Goal: Task Accomplishment & Management: Complete application form

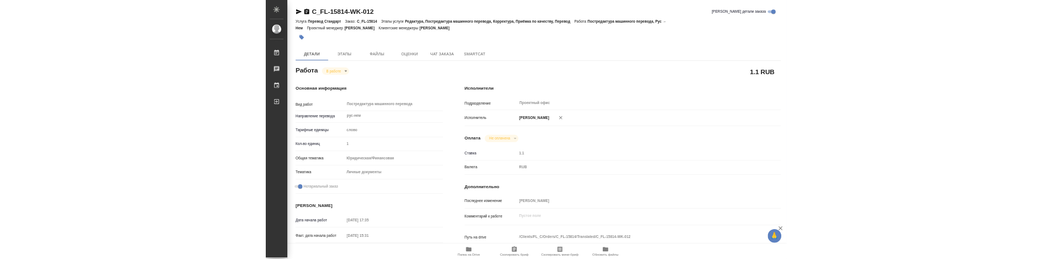
scroll to position [416, 0]
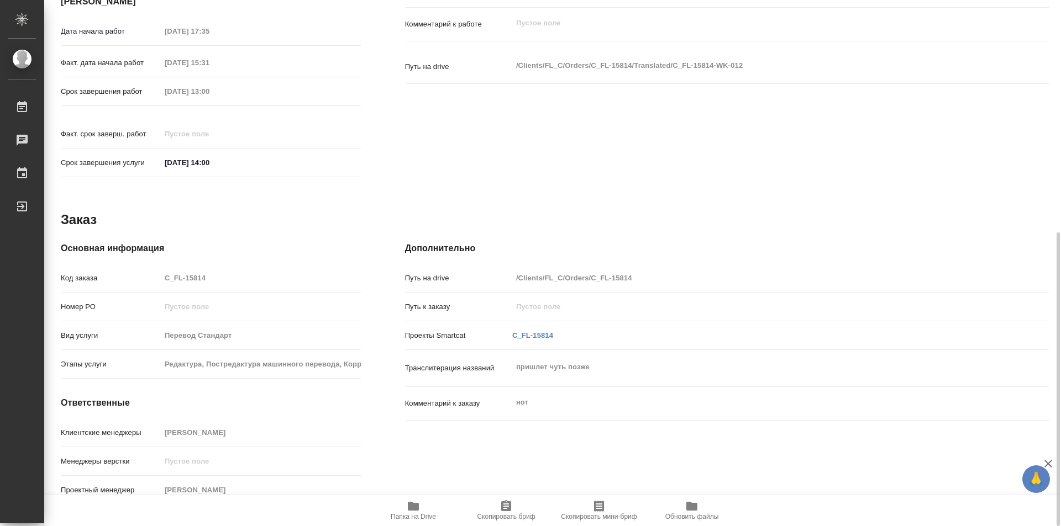
click at [420, 516] on span "Папка на Drive" at bounding box center [413, 517] width 45 height 8
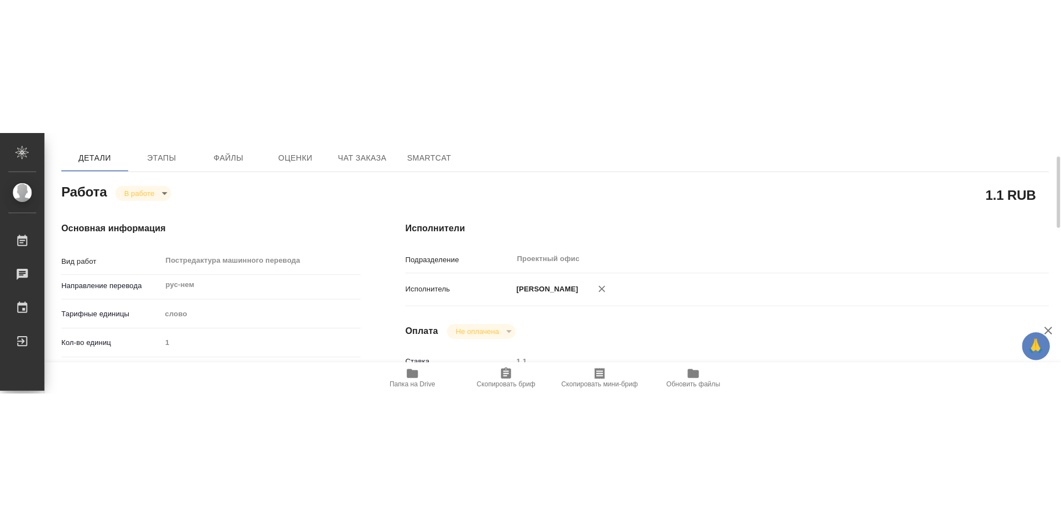
scroll to position [0, 0]
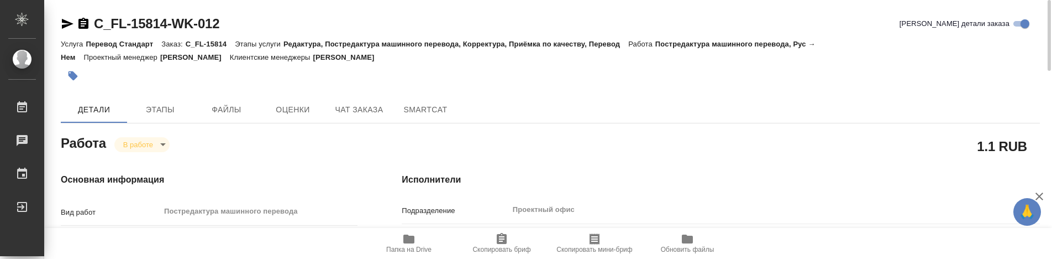
click at [80, 26] on icon "button" at bounding box center [83, 23] width 10 height 11
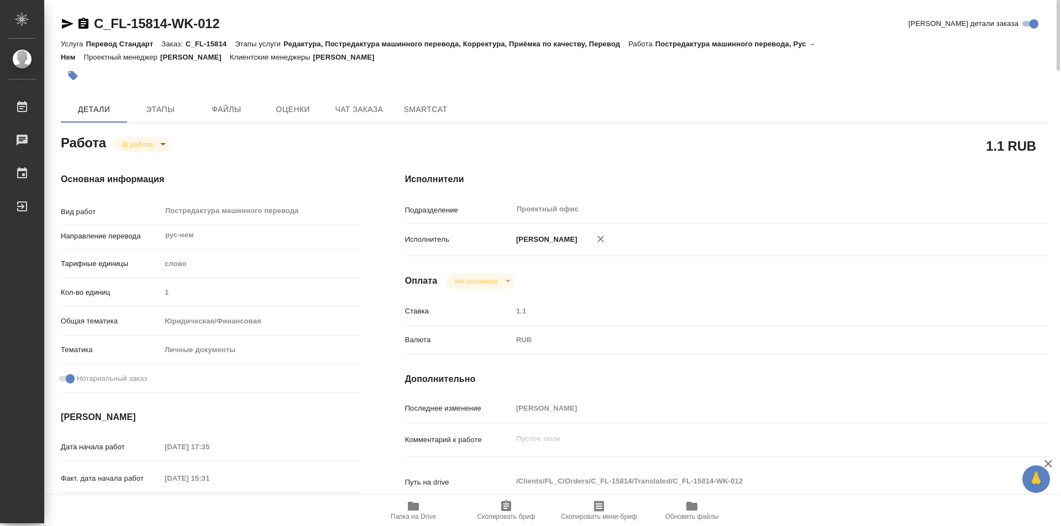
click at [162, 148] on body "🙏 .cls-1 fill:#fff; AWATERA Kozinets Larisa Работы 0 Чаты График Выйти C_FL-158…" at bounding box center [530, 263] width 1061 height 526
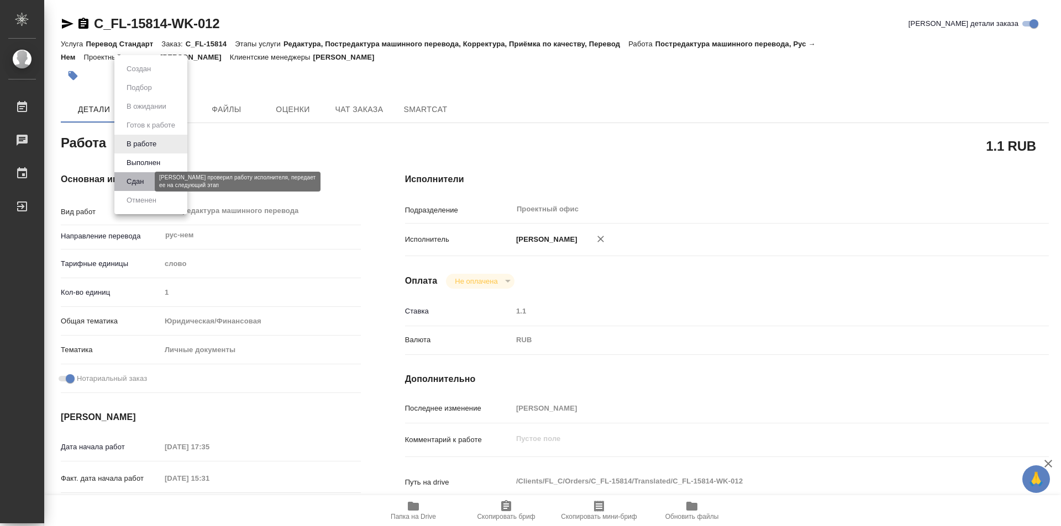
click at [134, 181] on button "Сдан" at bounding box center [135, 182] width 24 height 12
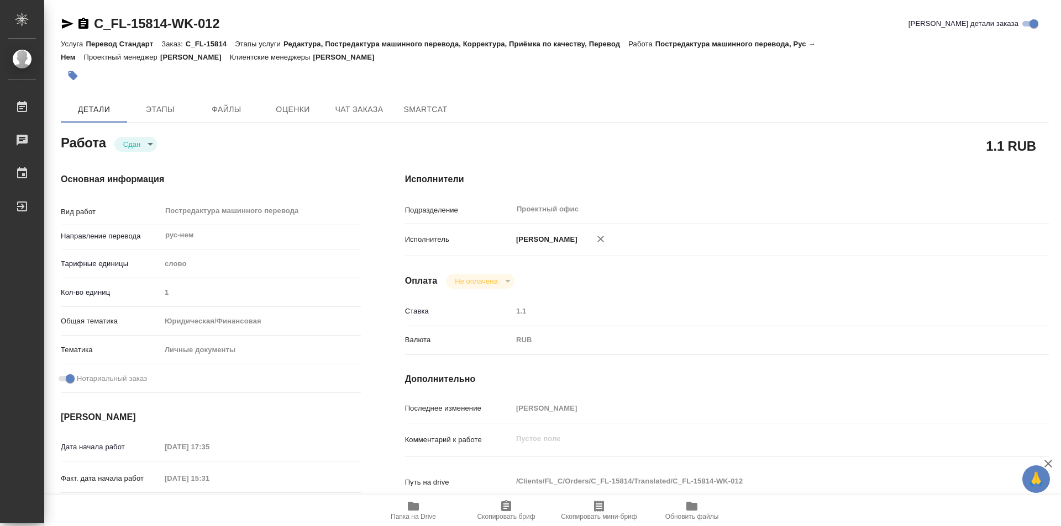
type textarea "x"
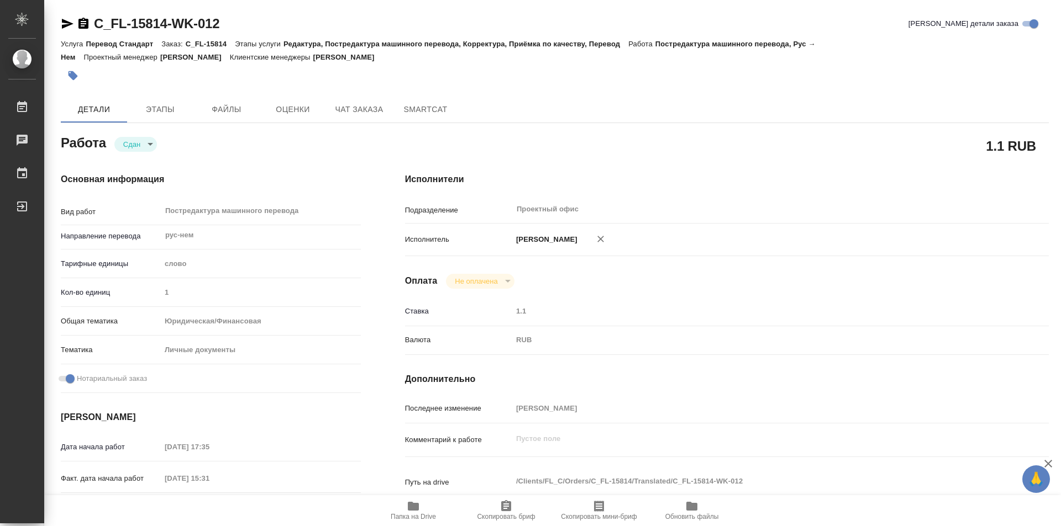
type textarea "x"
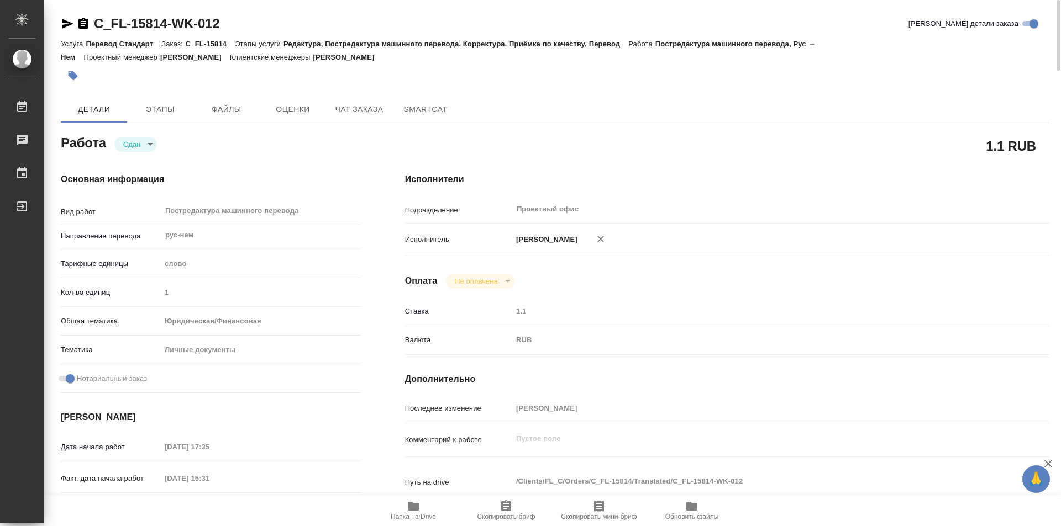
type textarea "x"
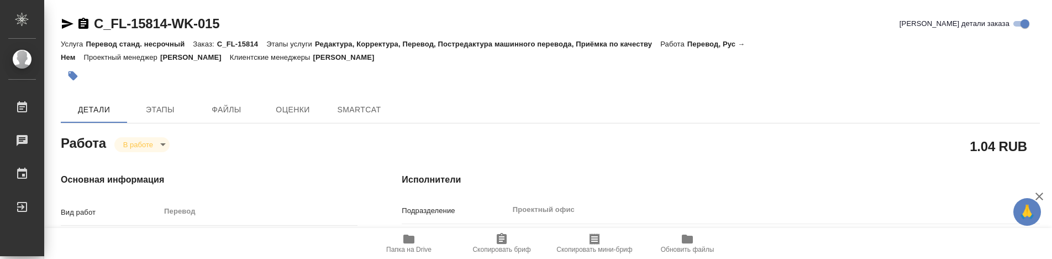
type textarea "x"
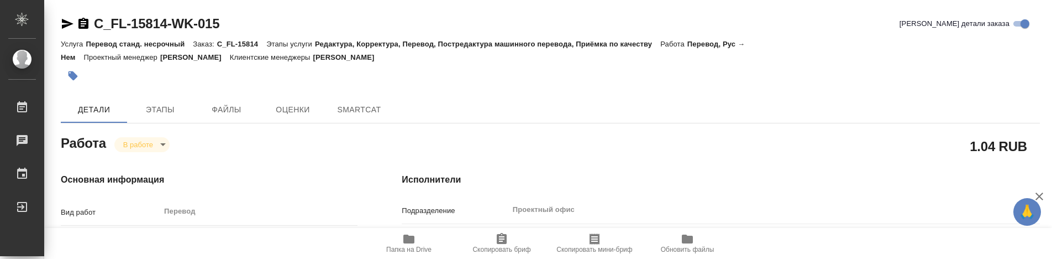
type textarea "x"
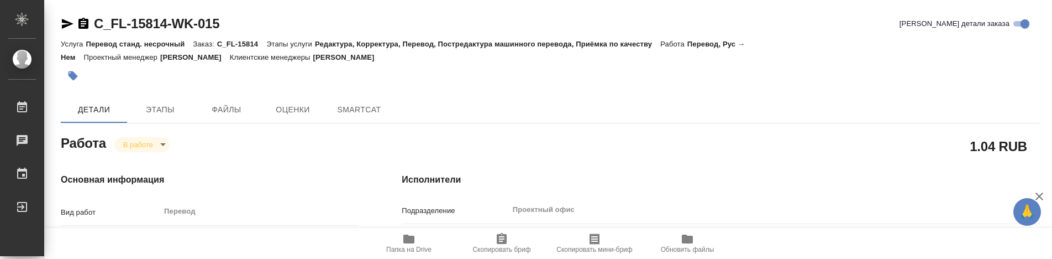
type textarea "x"
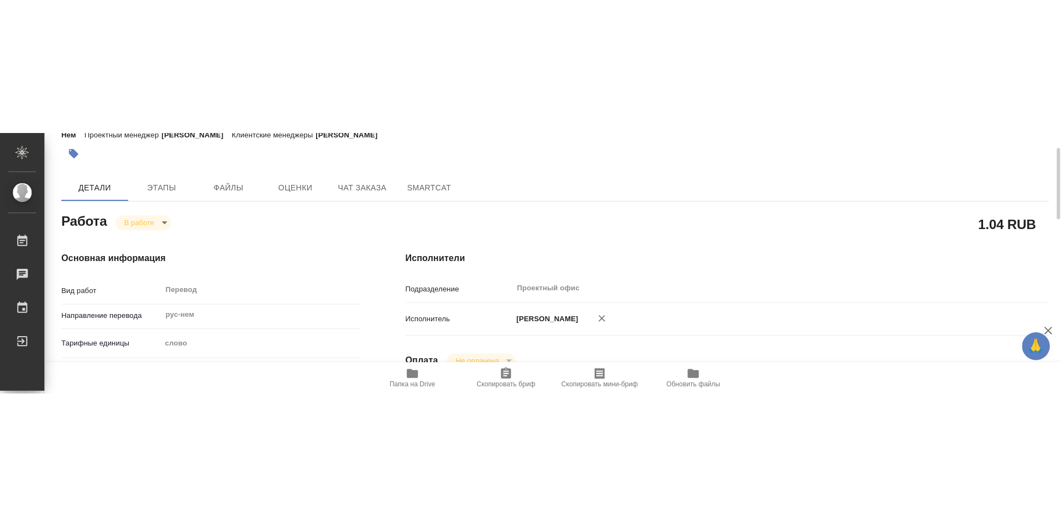
scroll to position [166, 0]
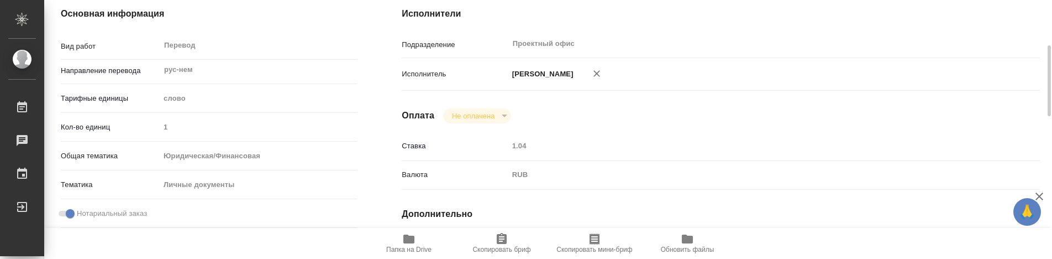
type textarea "x"
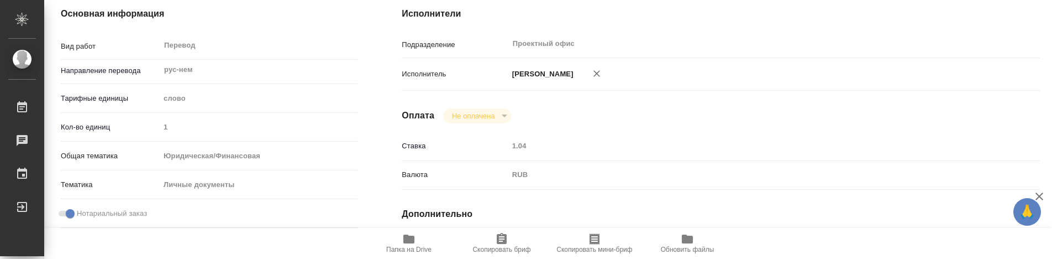
type textarea "x"
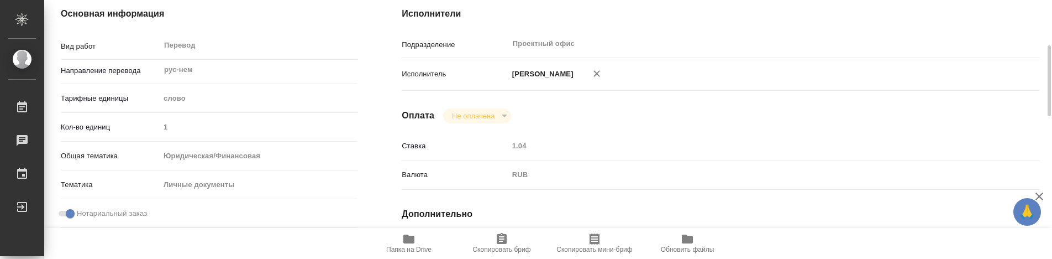
type textarea "x"
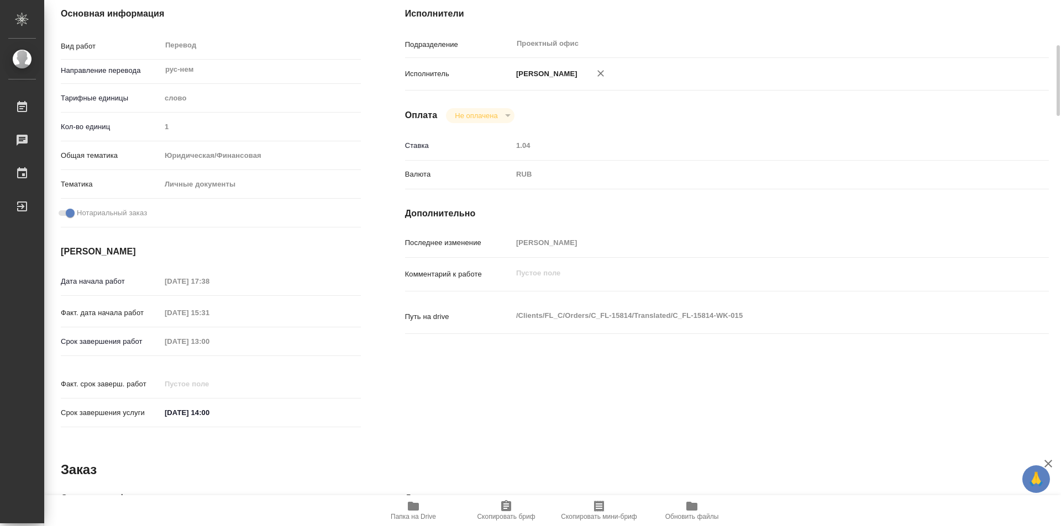
type textarea "x"
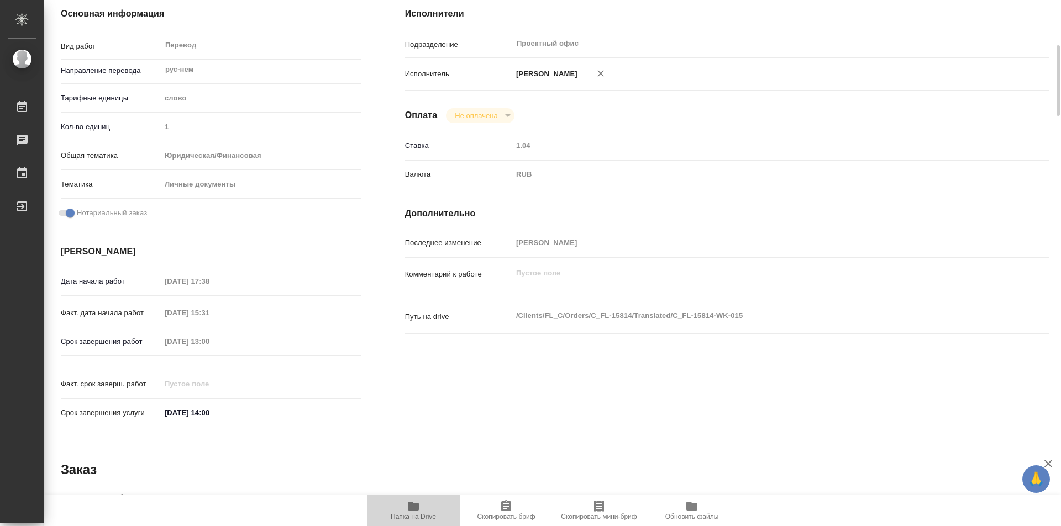
click at [423, 258] on span "Папка на Drive" at bounding box center [413, 510] width 80 height 21
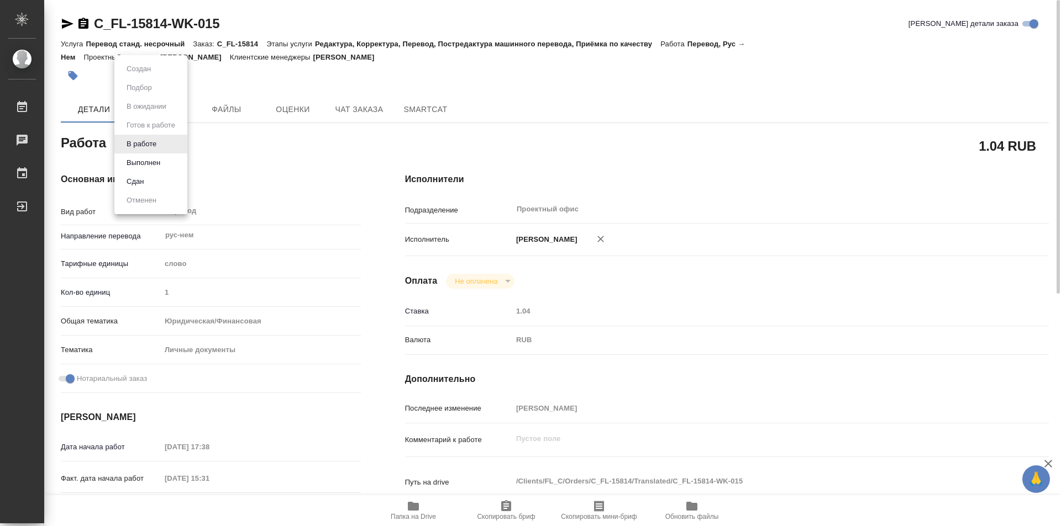
click at [161, 148] on body "🙏 .cls-1 fill:#fff; AWATERA Kozinets Larisa Работы 0 Чаты График Выйти C_FL-158…" at bounding box center [530, 263] width 1061 height 526
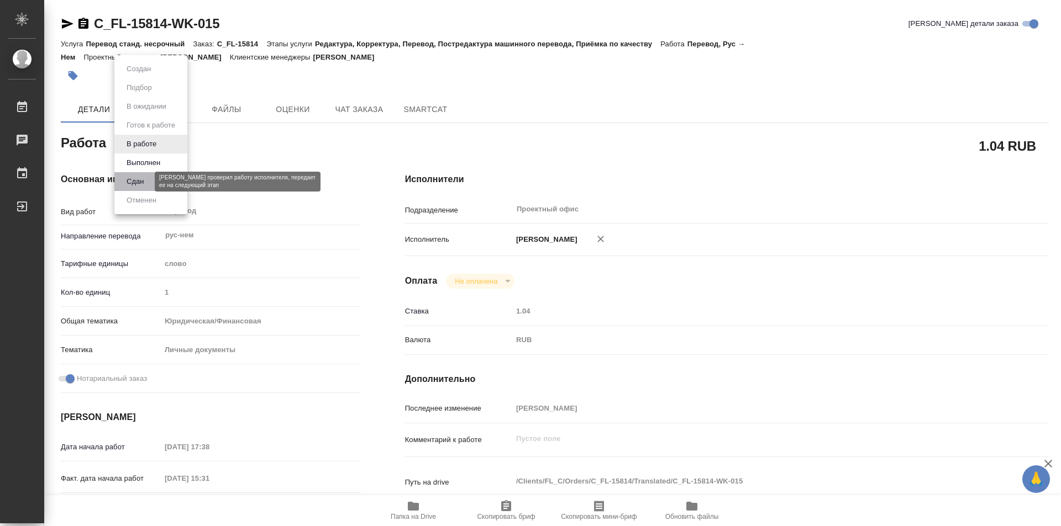
click at [144, 178] on button "Сдан" at bounding box center [135, 182] width 24 height 12
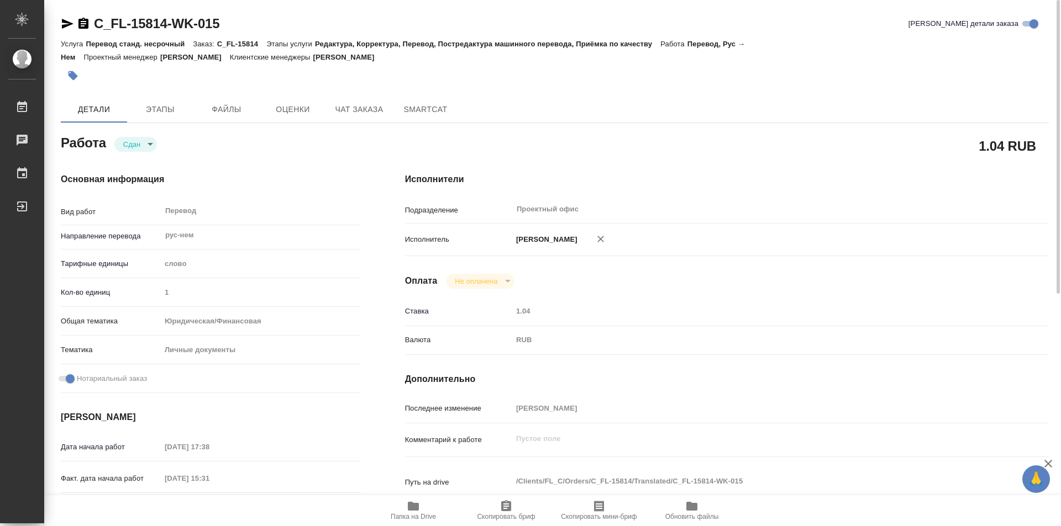
type textarea "x"
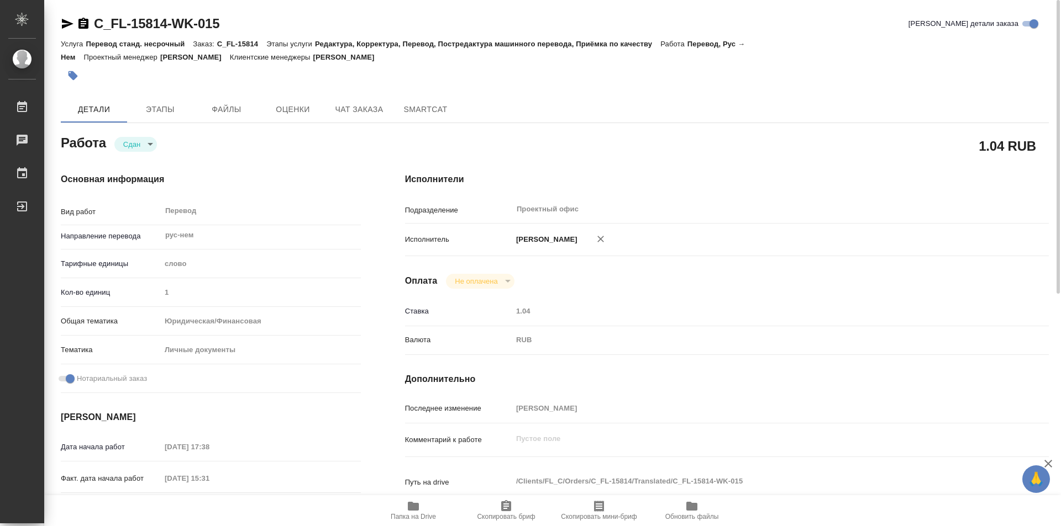
type textarea "x"
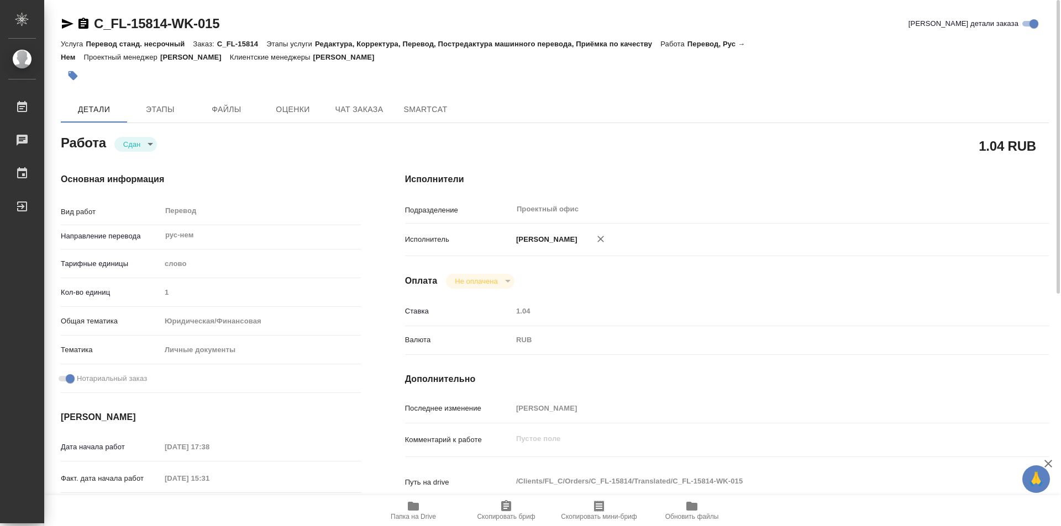
type textarea "x"
